Goal: Task Accomplishment & Management: Manage account settings

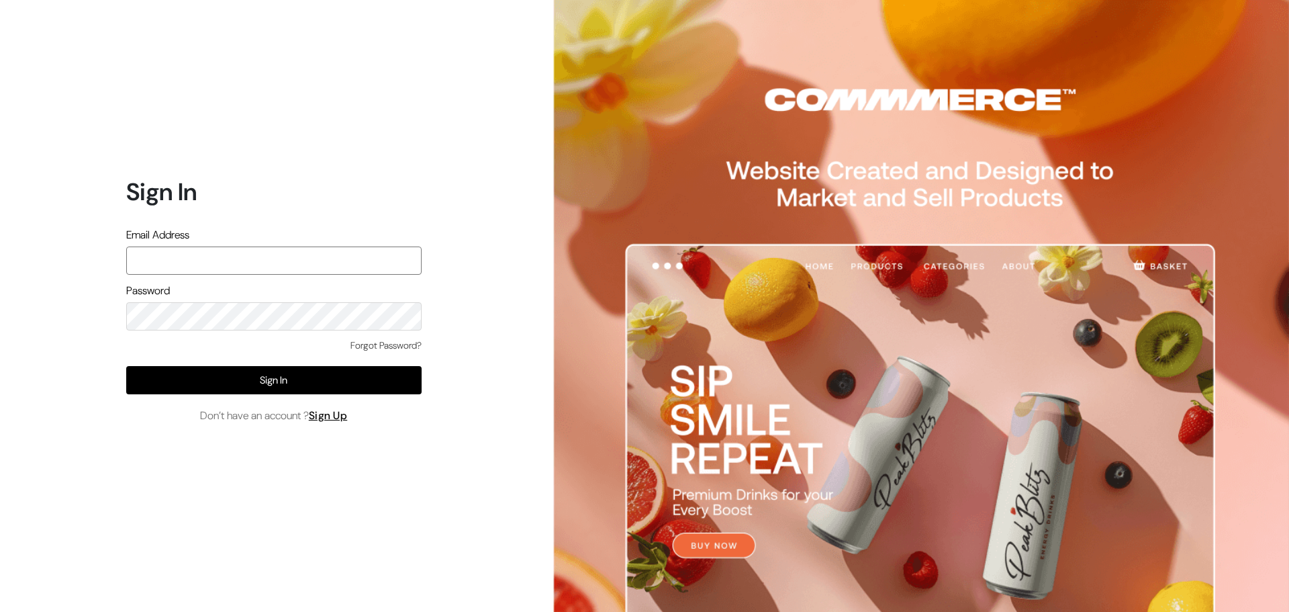
type input "noorpetkar@gmail.com"
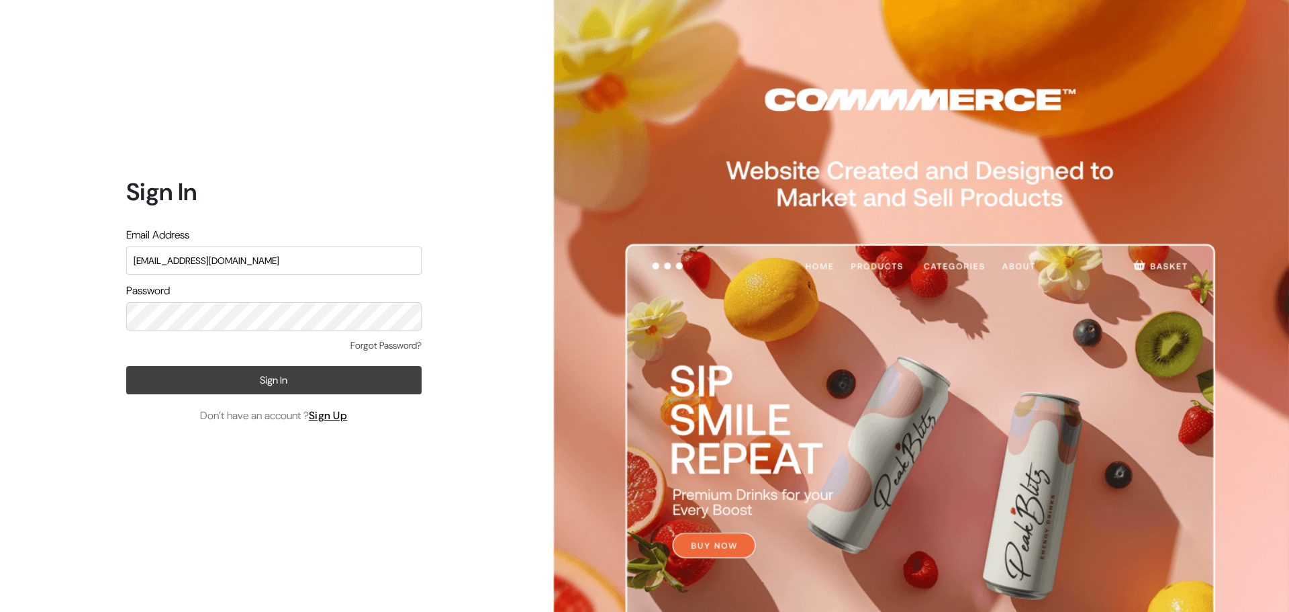
click at [273, 379] on button "Sign In" at bounding box center [273, 380] width 295 height 28
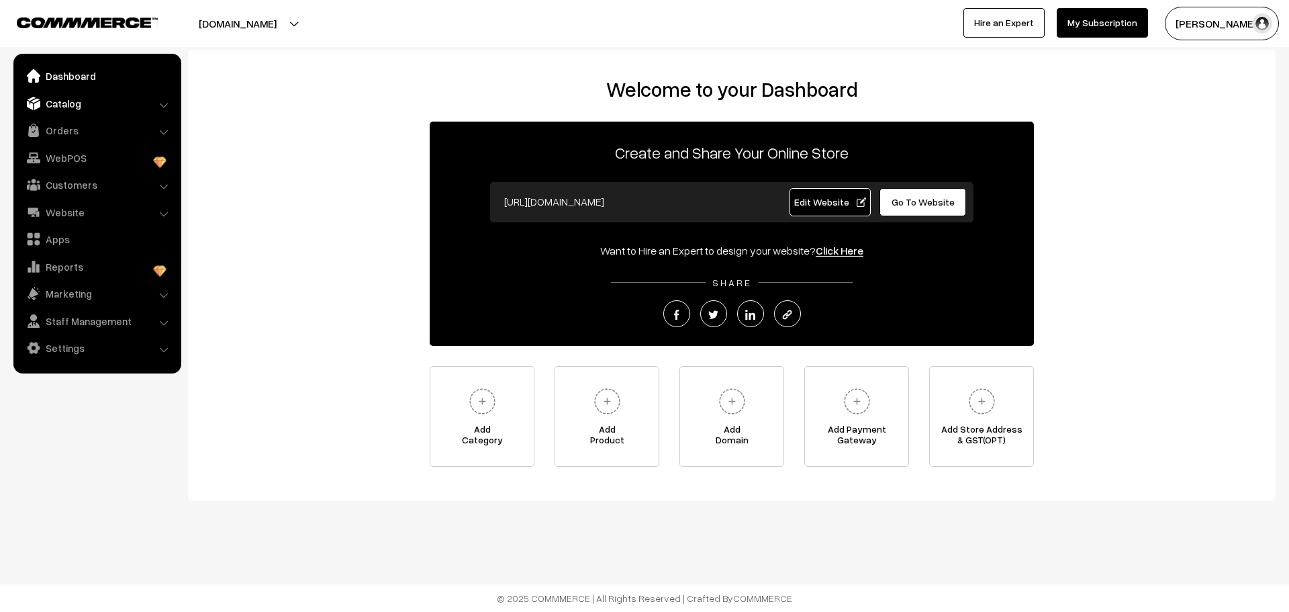
click at [87, 101] on link "Catalog" at bounding box center [97, 103] width 160 height 24
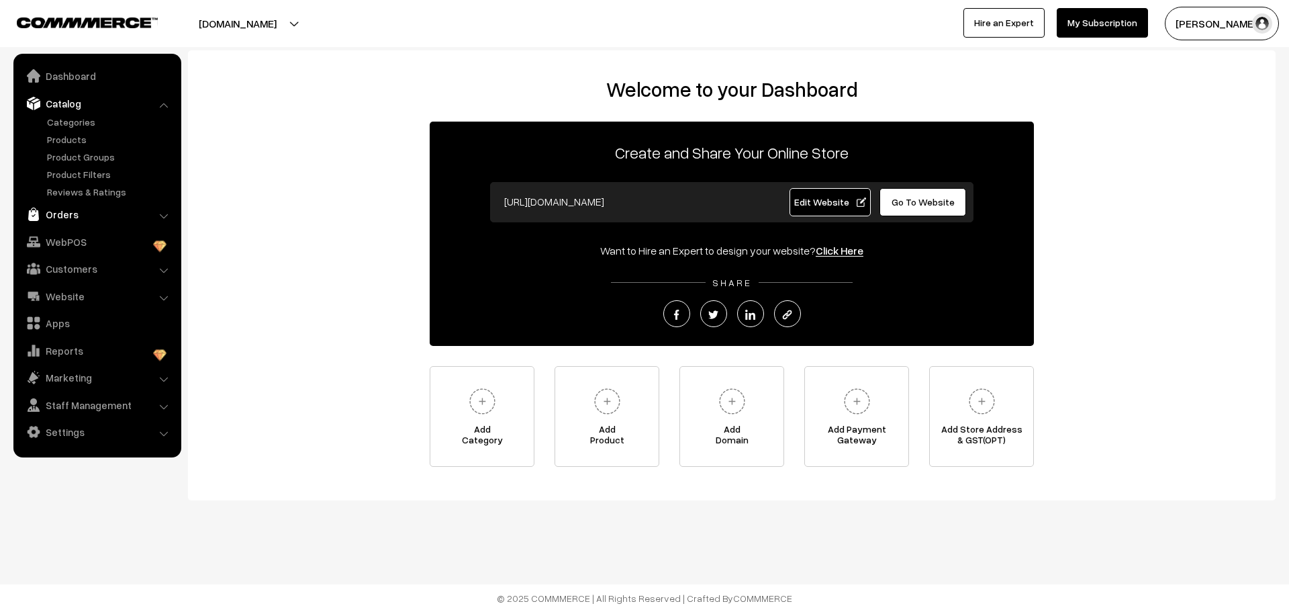
click at [85, 216] on link "Orders" at bounding box center [97, 214] width 160 height 24
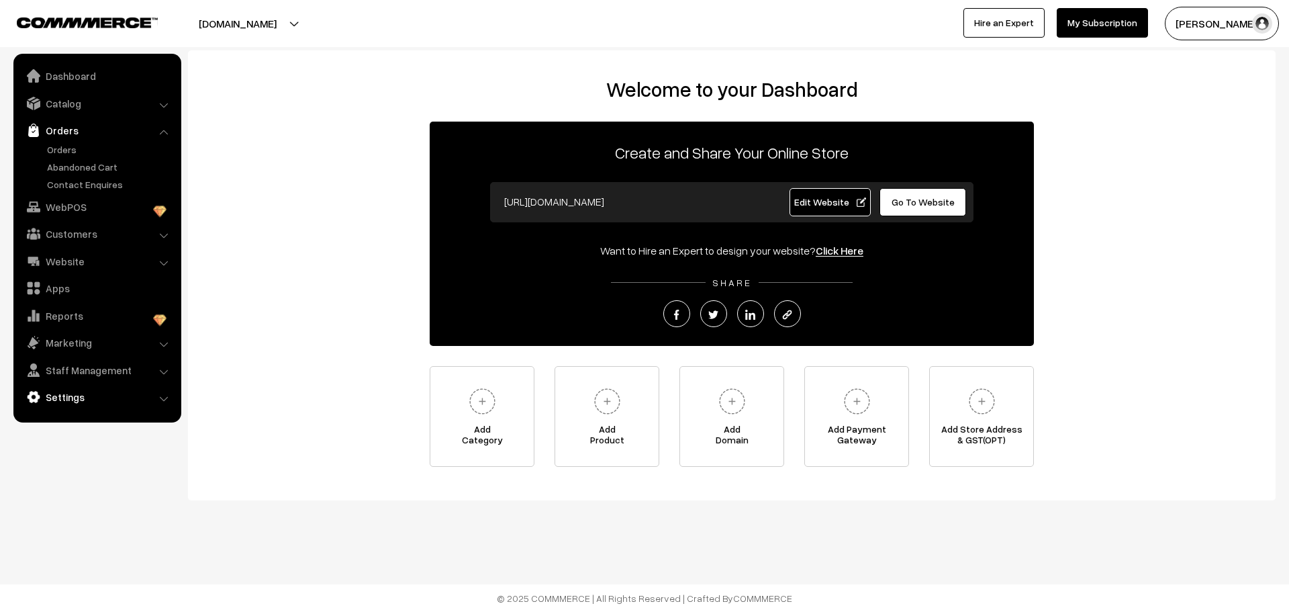
click at [81, 393] on link "Settings" at bounding box center [97, 397] width 160 height 24
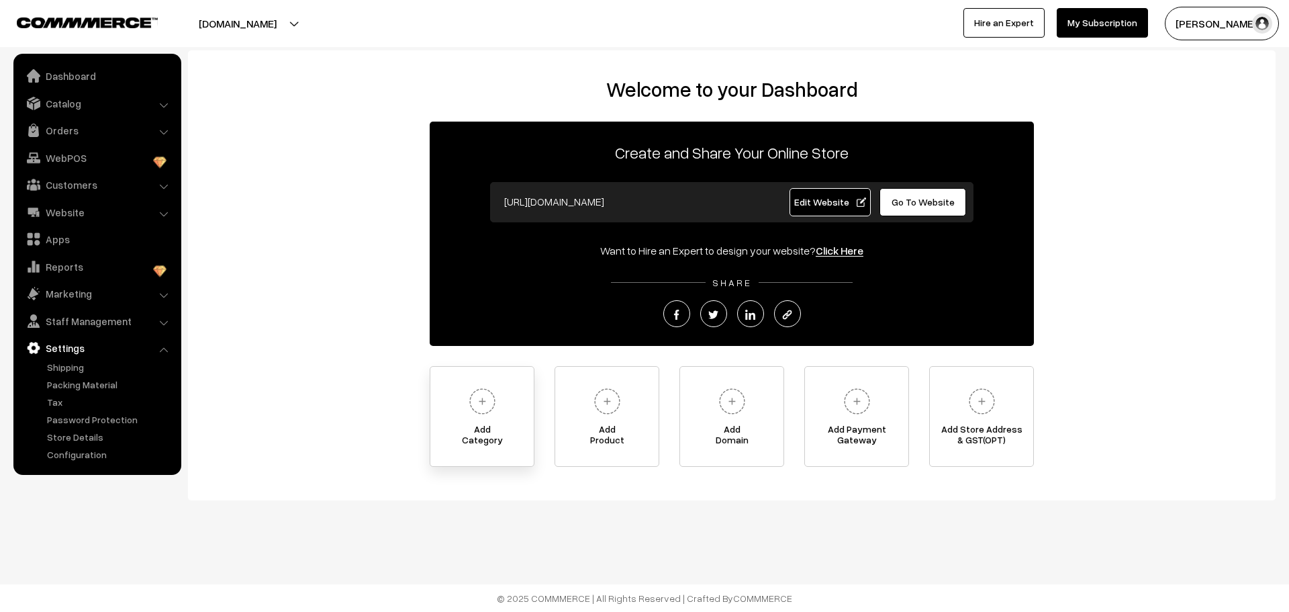
click at [478, 404] on img at bounding box center [482, 401] width 37 height 37
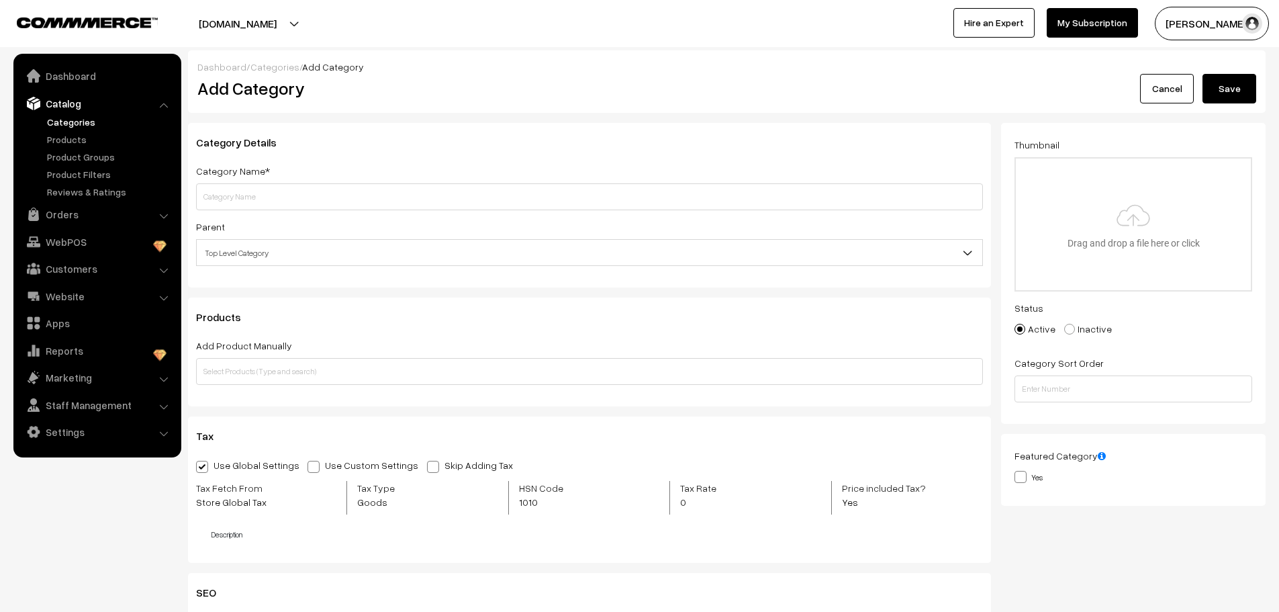
click at [650, 52] on div "Dashboard / Categories / Add Category Add Category Cancel Save" at bounding box center [727, 81] width 1078 height 62
click at [308, 26] on button "[DOMAIN_NAME]" at bounding box center [238, 24] width 172 height 34
click at [442, 79] on h2 "Add Category" at bounding box center [591, 88] width 789 height 21
click at [140, 41] on div "tiedandtagged.com Go to Website Create New Store NOOR MOHAMMAD … My Profile Ref…" at bounding box center [639, 23] width 1279 height 47
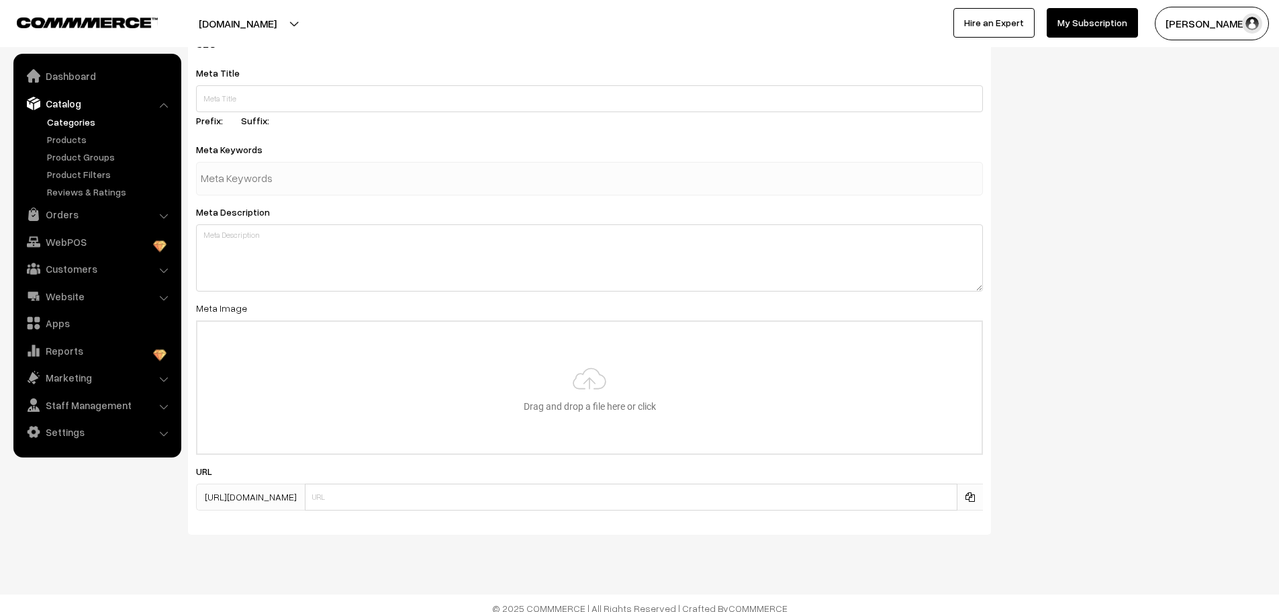
scroll to position [559, 0]
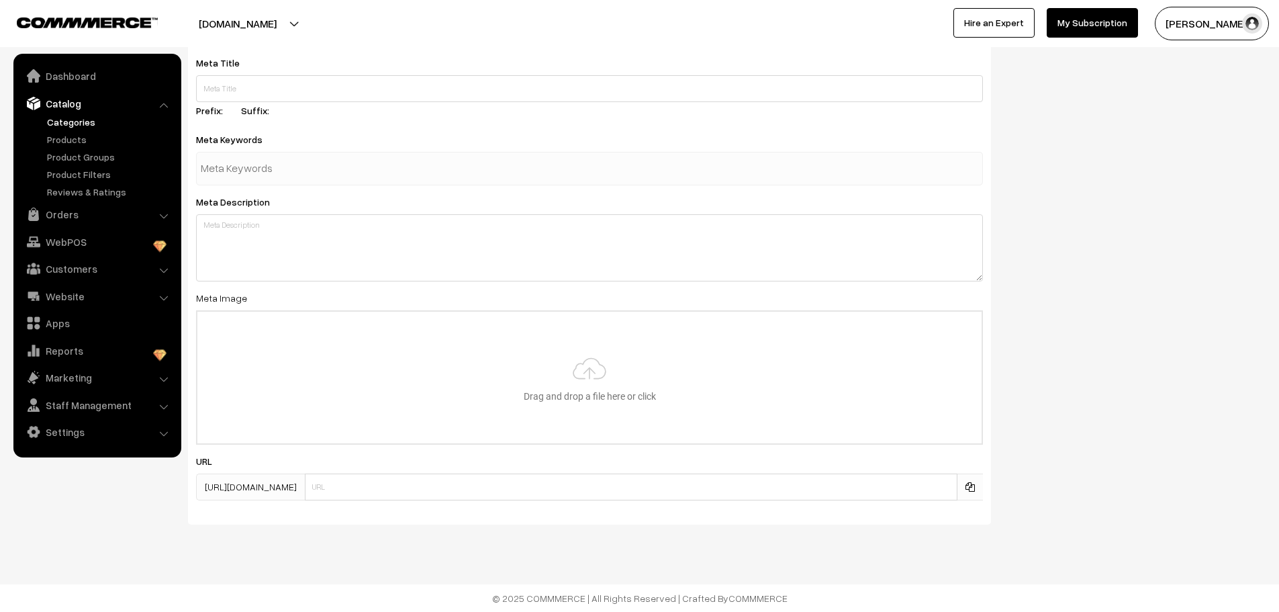
click at [712, 598] on footer "© 2025 COMMMERCE | All Rights Reserved | Crafted By COMMMERCE" at bounding box center [639, 598] width 1279 height 28
click at [561, 603] on footer "© 2025 COMMMERCE | All Rights Reserved | Crafted By COMMMERCE" at bounding box center [639, 598] width 1279 height 28
click at [81, 428] on link "Settings" at bounding box center [97, 432] width 160 height 24
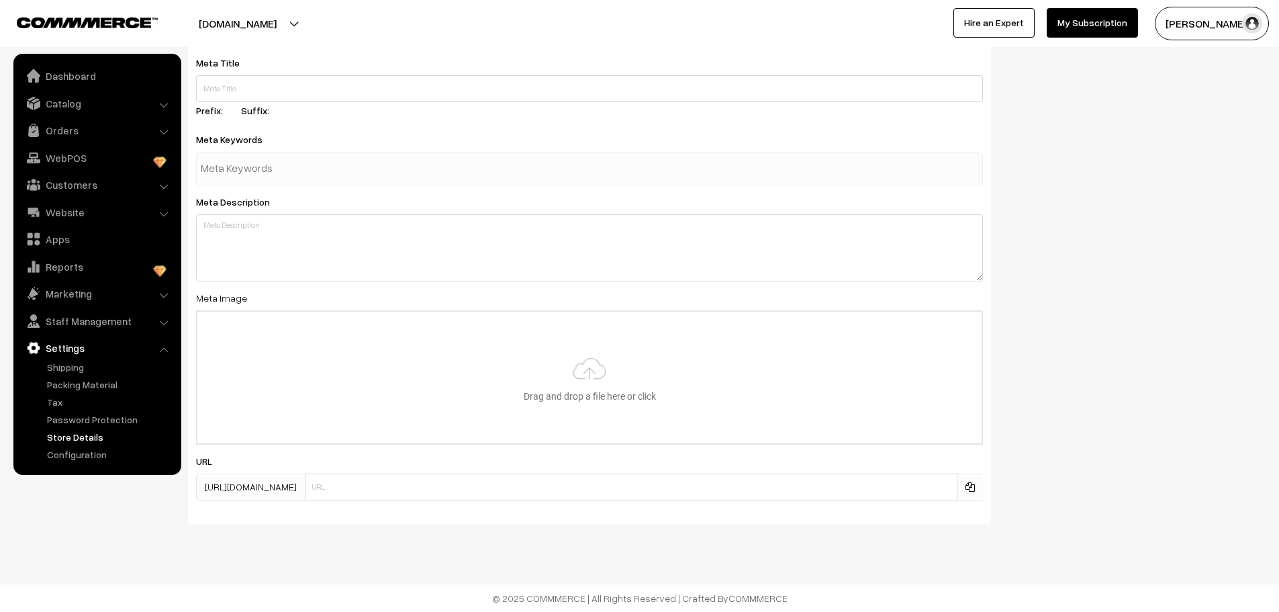
click at [79, 436] on link "Store Details" at bounding box center [110, 437] width 133 height 14
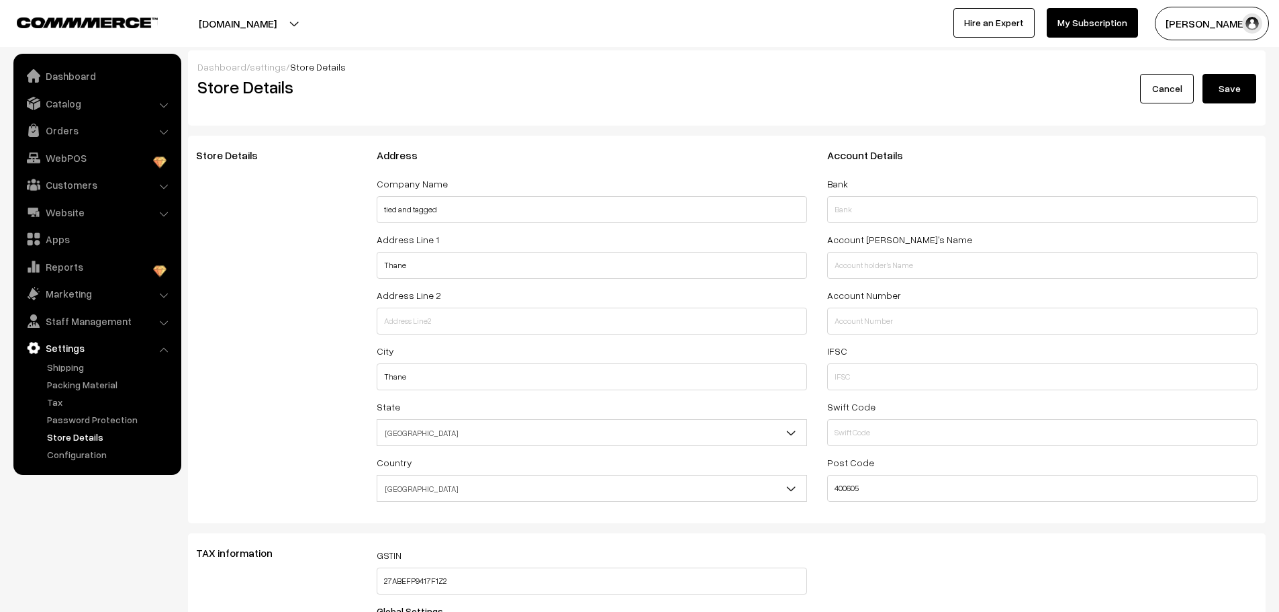
select select "99"
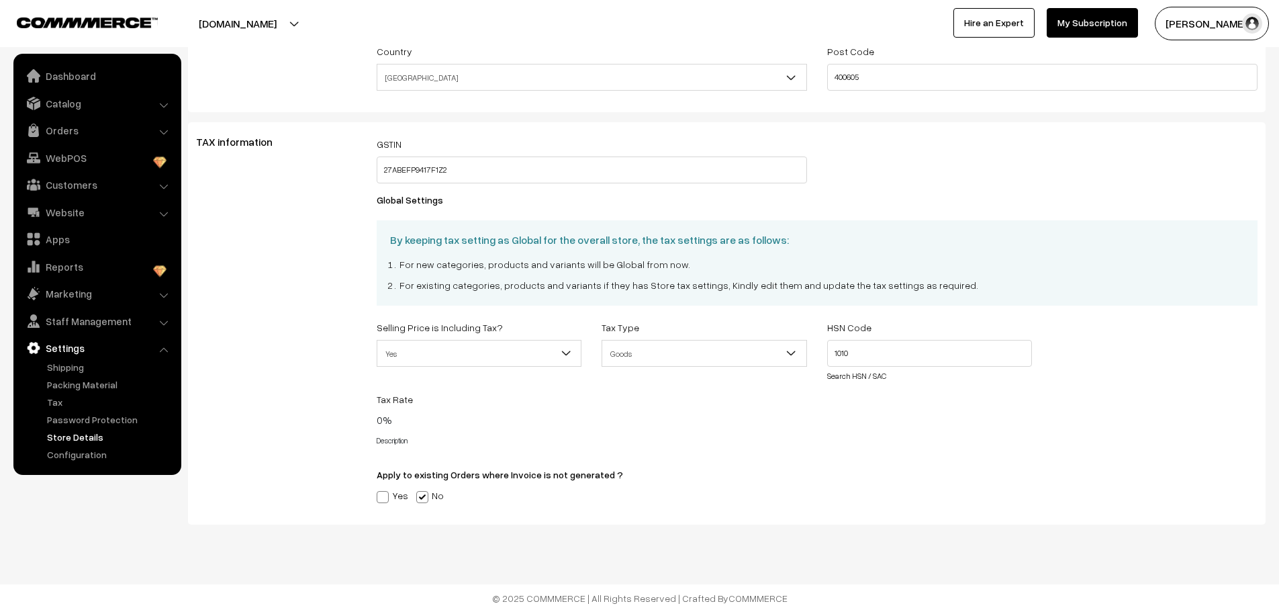
scroll to position [334, 0]
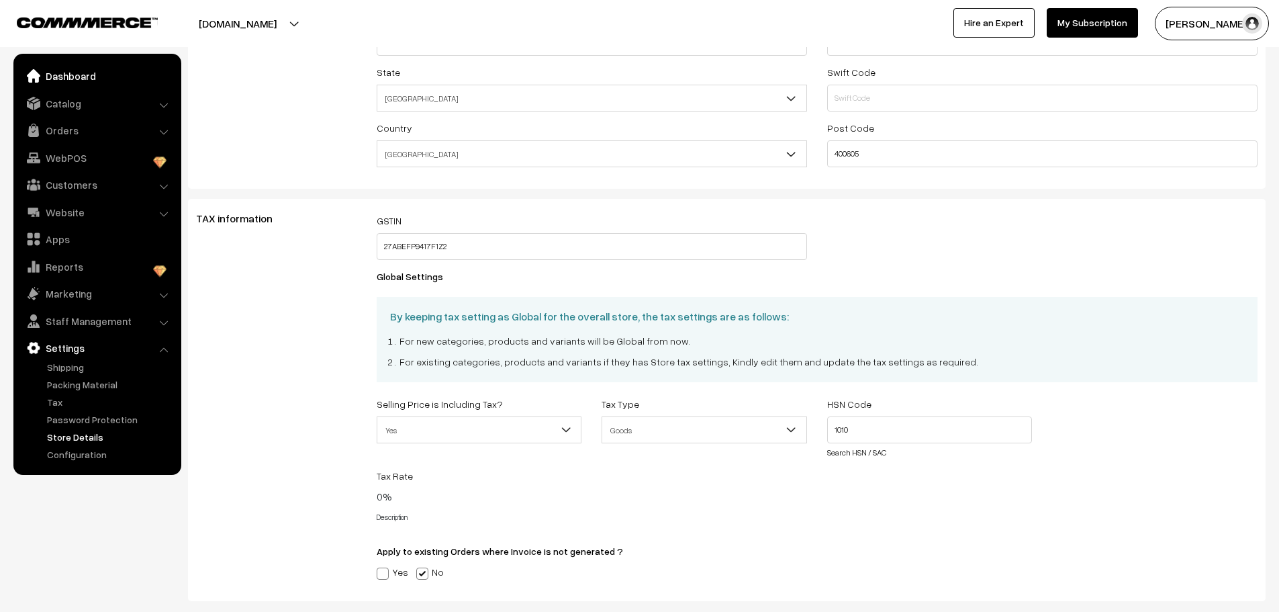
click at [82, 75] on link "Dashboard" at bounding box center [97, 76] width 160 height 24
